Goal: Check status: Check status

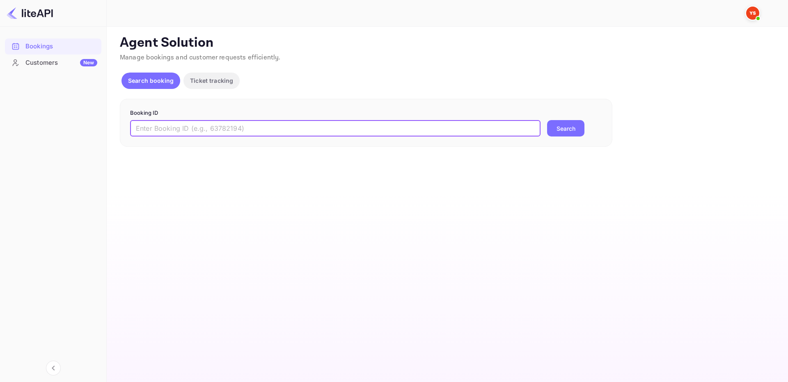
click at [257, 128] on input "text" at bounding box center [335, 128] width 410 height 16
paste input "8157456"
click at [556, 128] on button "Search" at bounding box center [565, 128] width 37 height 16
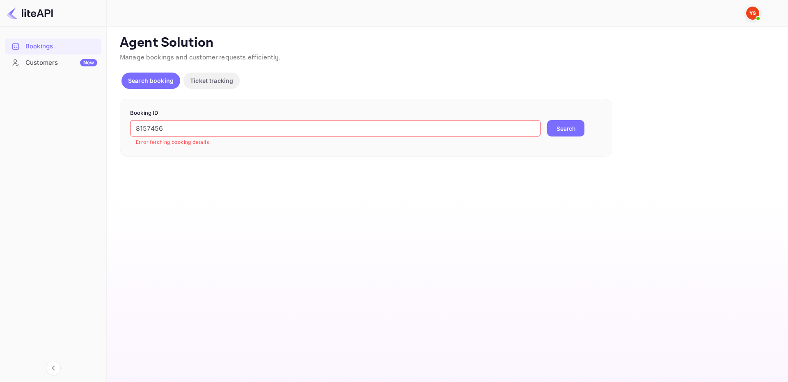
click at [403, 131] on input "8157456" at bounding box center [335, 128] width 410 height 16
type input "8157456"
click at [559, 122] on button "Search" at bounding box center [565, 128] width 37 height 16
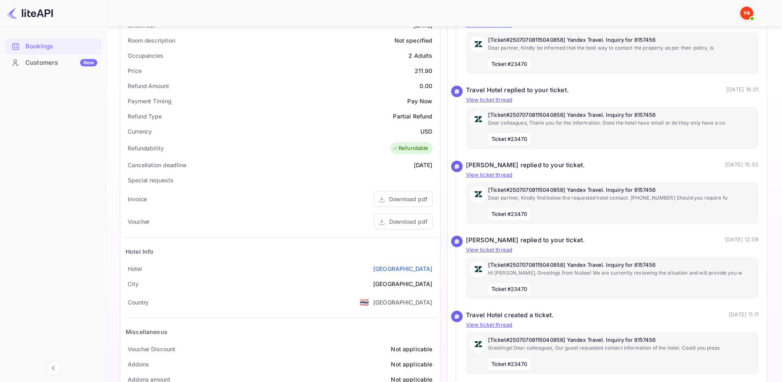
scroll to position [268, 0]
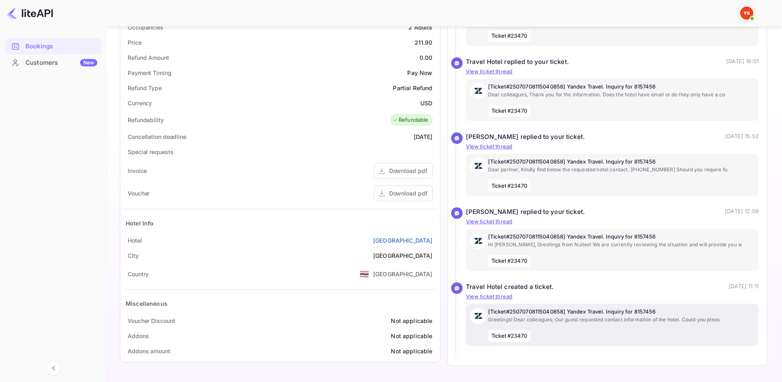
click at [698, 315] on p "[Ticket#25070708115040858] Yandex Travel. Inquiry for 8157456" at bounding box center [621, 312] width 267 height 8
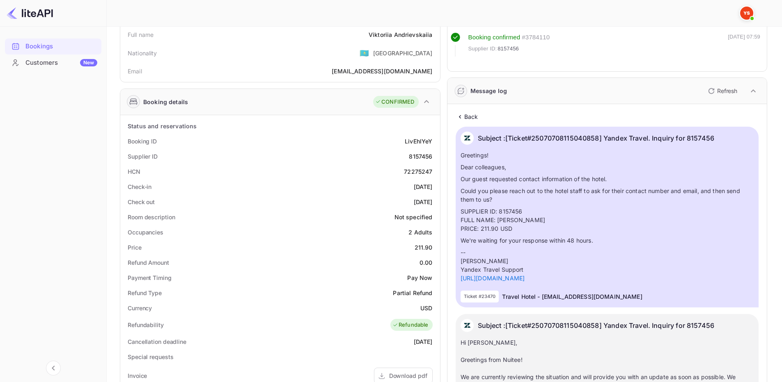
scroll to position [0, 0]
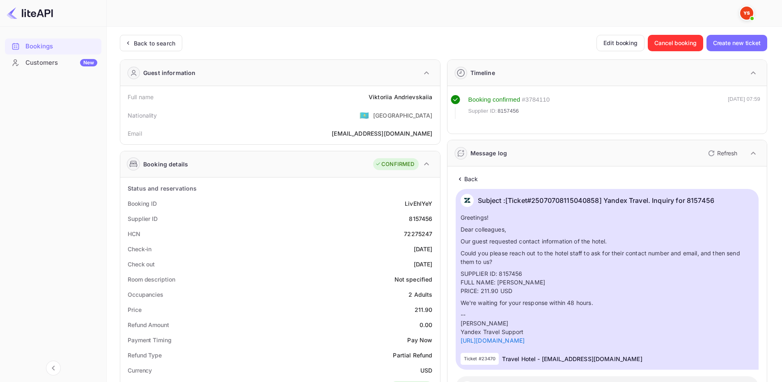
click at [499, 46] on div "Back to search Edit booking Cancel booking Create new ticket" at bounding box center [443, 43] width 647 height 16
click at [424, 166] on icon "button" at bounding box center [426, 164] width 10 height 10
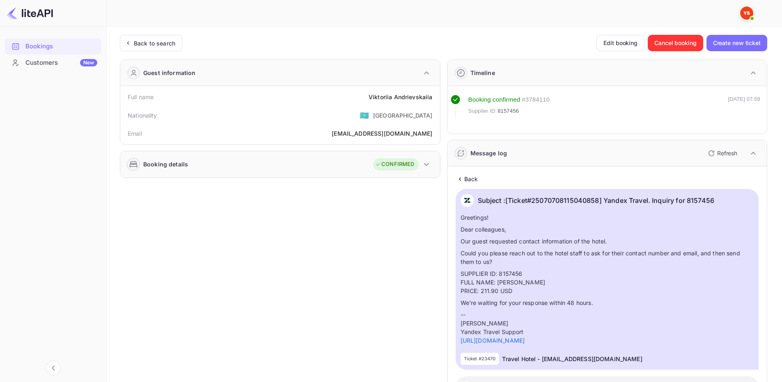
click at [424, 166] on icon "button" at bounding box center [426, 165] width 10 height 10
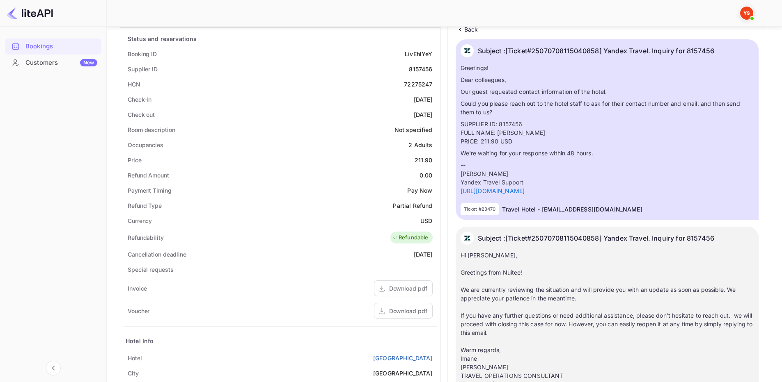
scroll to position [164, 0]
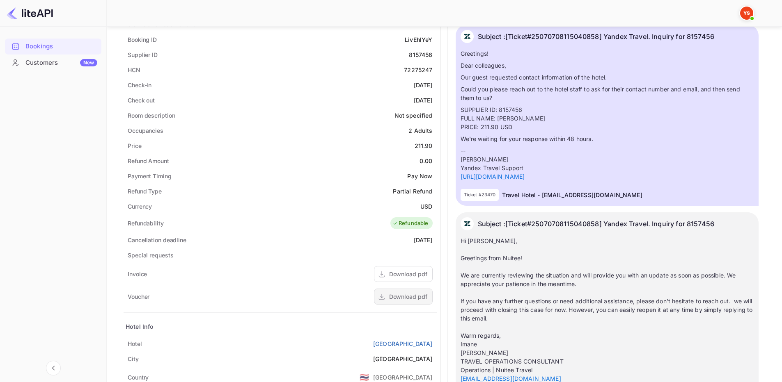
click at [410, 293] on div "Download pdf" at bounding box center [408, 297] width 38 height 9
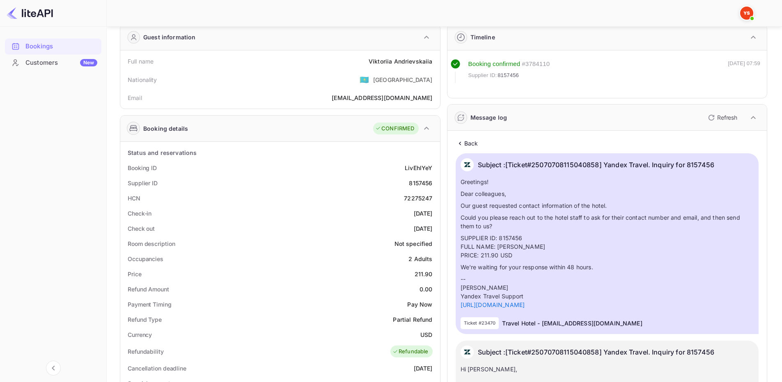
scroll to position [0, 0]
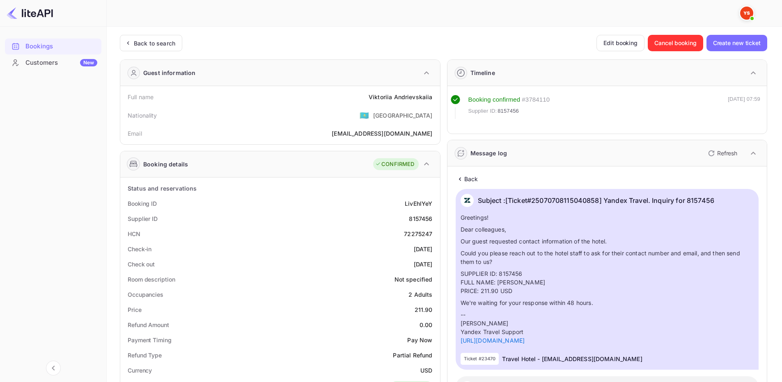
drag, startPoint x: 127, startPoint y: 204, endPoint x: 439, endPoint y: 266, distance: 318.5
copy div "Booking ID LivEhlYeY Supplier ID 8157456 HCN 72275247 Check-in 2025-09-30 Check…"
click at [256, 238] on div "HCN 72275247" at bounding box center [280, 234] width 313 height 15
drag, startPoint x: 128, startPoint y: 96, endPoint x: 436, endPoint y: 96, distance: 307.8
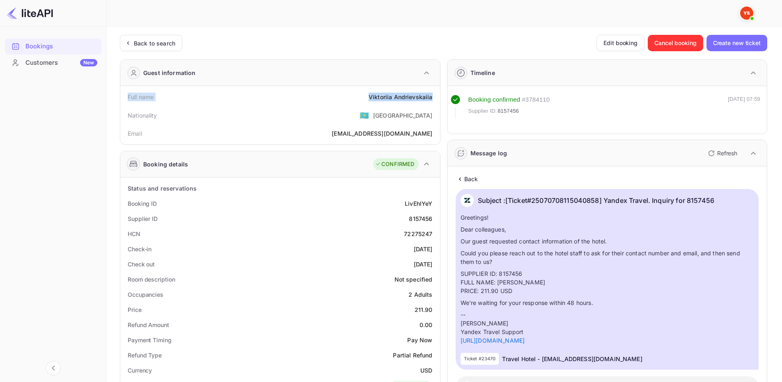
click at [436, 96] on div "Full name Viktoriia Andrievskaiia" at bounding box center [280, 96] width 313 height 15
copy div "Full name Viktoriia Andrievskaiia"
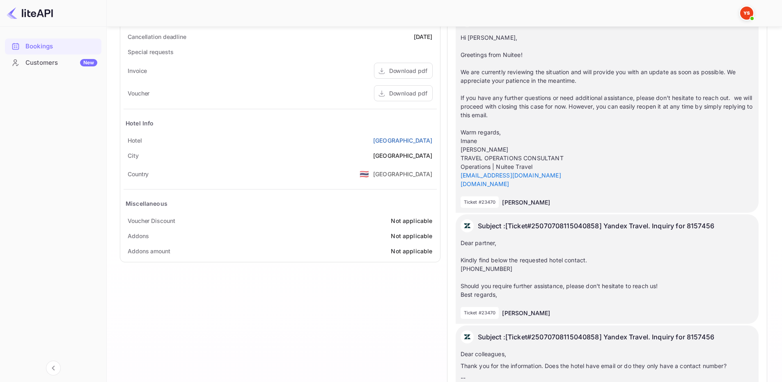
scroll to position [369, 0]
drag, startPoint x: 434, startPoint y: 137, endPoint x: 127, endPoint y: 138, distance: 307.0
click at [127, 138] on div "Hotel Athena Waterpark Jomtien Beach" at bounding box center [280, 138] width 313 height 15
copy div "Hotel Athena Waterpark Jomtien Beach"
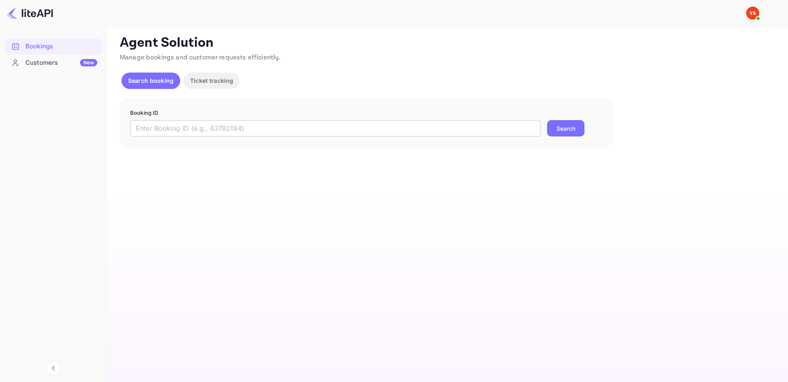
click at [266, 124] on input "text" at bounding box center [335, 128] width 410 height 16
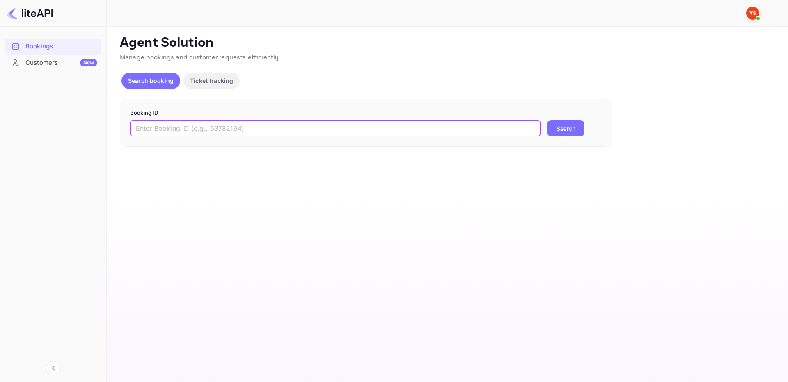
paste input "8932385"
type input "8932385"
click at [574, 124] on button "Search" at bounding box center [565, 128] width 37 height 16
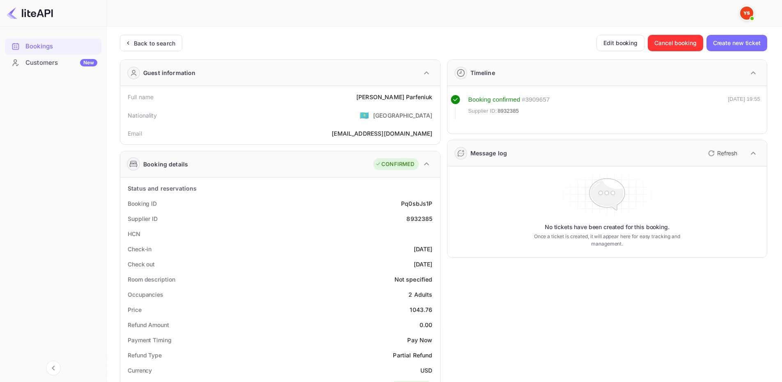
click at [484, 30] on div "Unsaved Changes Ticket Affiliate URL [URL][DOMAIN_NAME] Business partner name N…" at bounding box center [439, 331] width 665 height 609
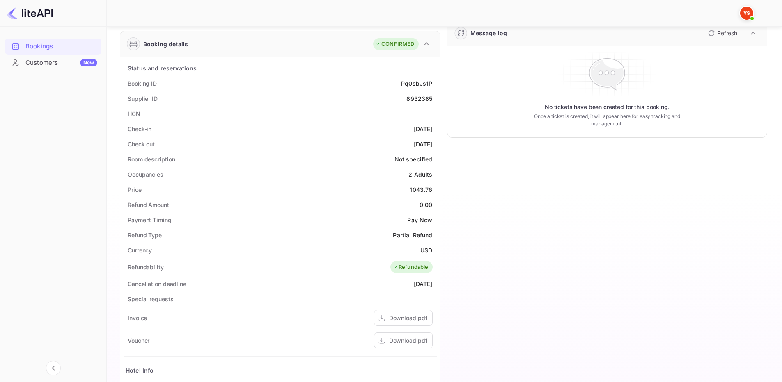
scroll to position [263, 0]
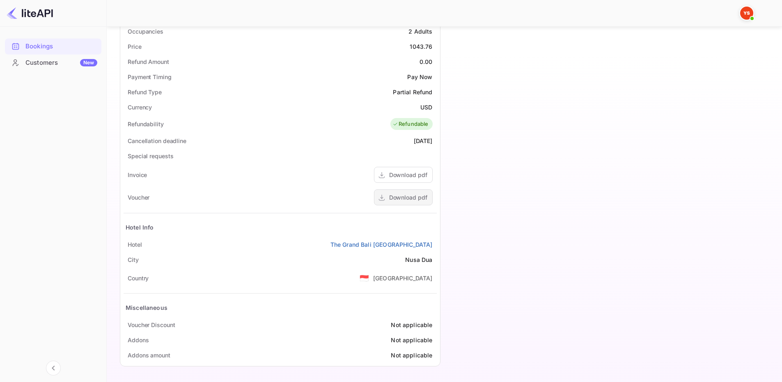
click at [397, 194] on div "Download pdf" at bounding box center [408, 197] width 38 height 9
